Goal: Check status: Check status

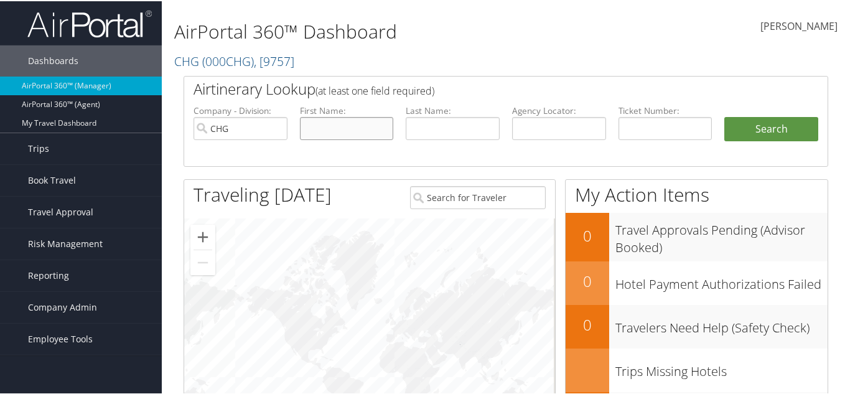
click at [337, 126] on input "text" at bounding box center [347, 127] width 94 height 23
paste input "[PERSON_NAME]"
type input "[PERSON_NAME]"
click at [491, 126] on input "text" at bounding box center [453, 127] width 94 height 23
paste input "[PERSON_NAME]"
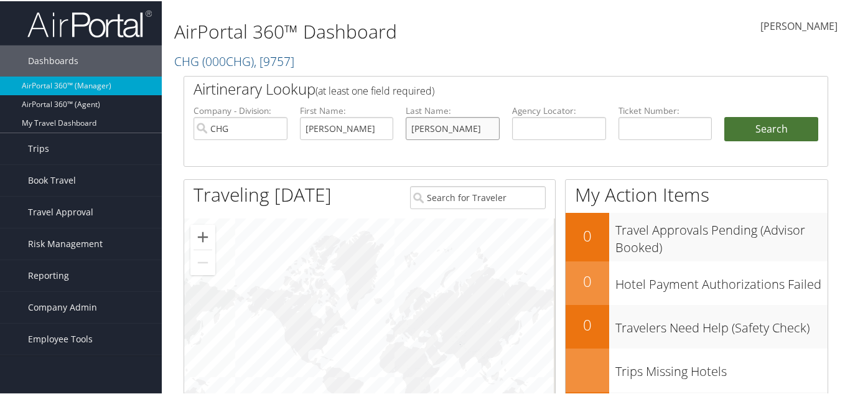
type input "[PERSON_NAME]"
click at [786, 134] on button "Search" at bounding box center [771, 128] width 94 height 25
